Goal: Task Accomplishment & Management: Complete application form

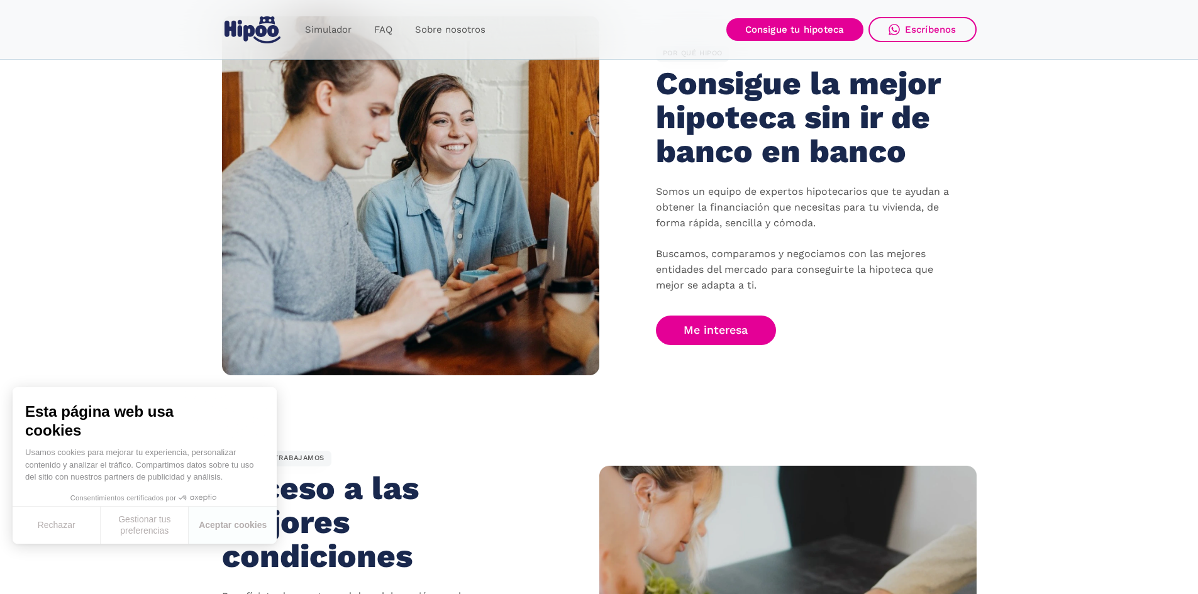
scroll to position [755, 0]
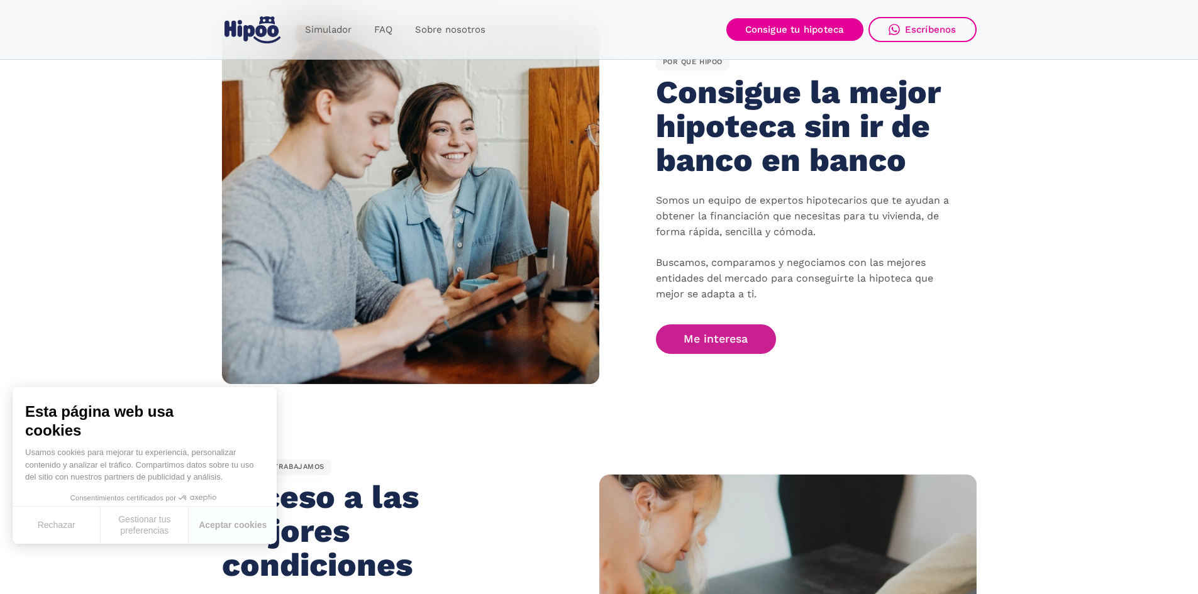
click at [724, 348] on link "Me interesa" at bounding box center [716, 339] width 121 height 30
click at [730, 341] on link "Me interesa" at bounding box center [716, 339] width 121 height 30
